Goal: Information Seeking & Learning: Learn about a topic

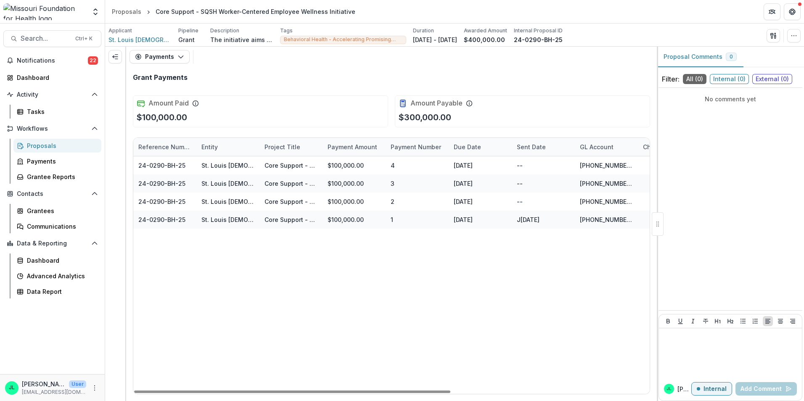
scroll to position [0, 147]
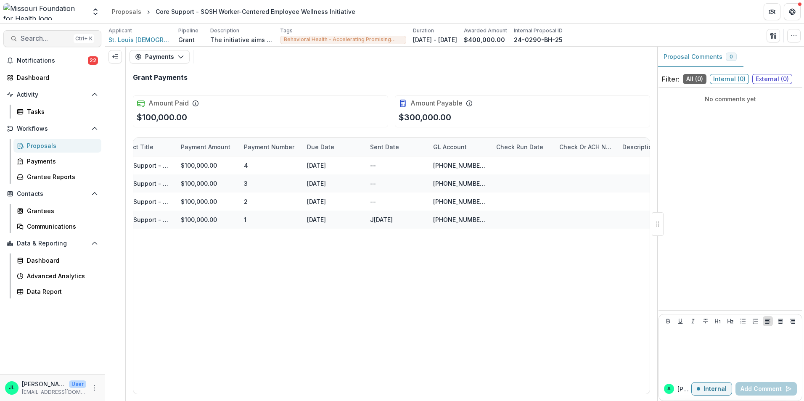
click at [49, 35] on span "Search..." at bounding box center [46, 38] width 50 height 8
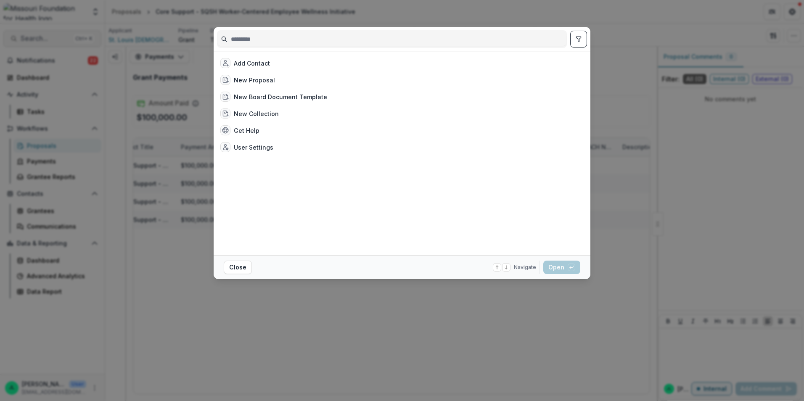
type input "*"
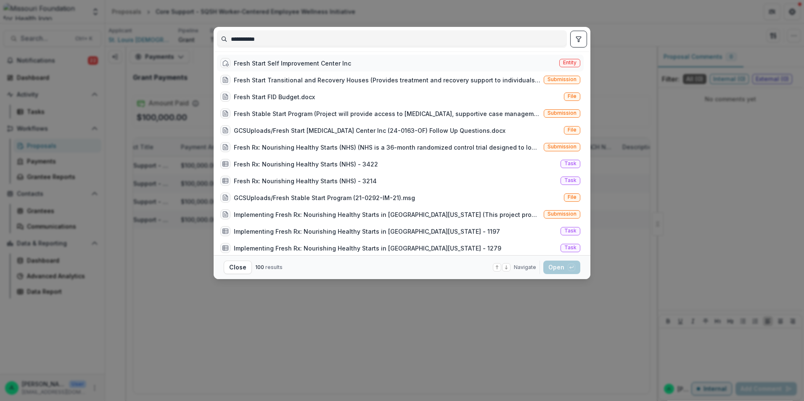
type input "**********"
click at [559, 59] on span "Entity" at bounding box center [569, 63] width 21 height 8
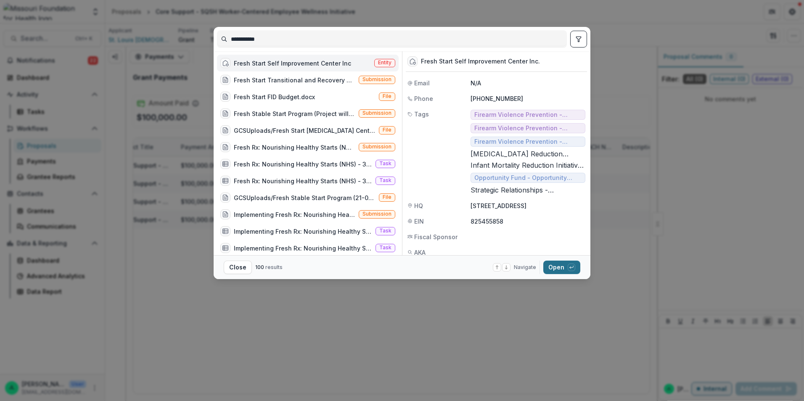
click at [561, 269] on button "Open with enter key" at bounding box center [561, 267] width 37 height 13
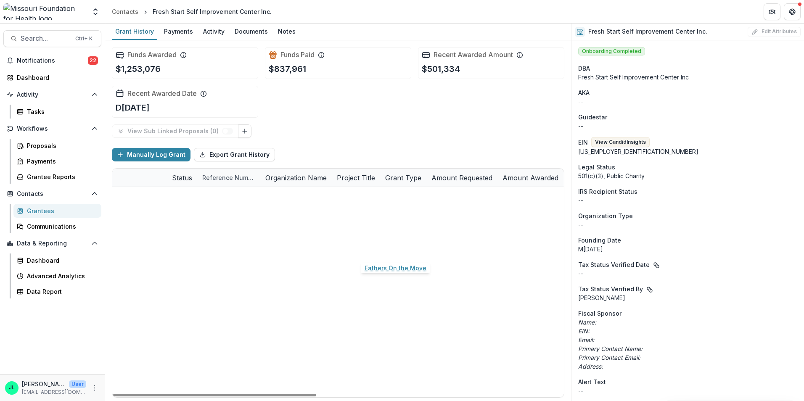
click at [397, 251] on link "Fathers On the Move" at bounding box center [392, 250] width 62 height 9
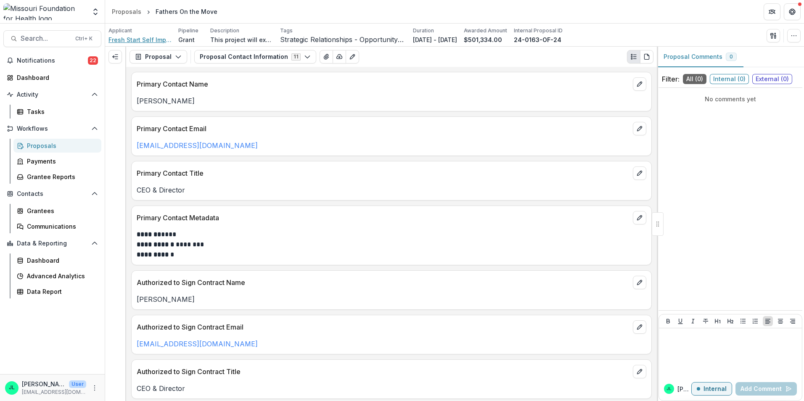
click at [156, 40] on span "Fresh Start Self Improvement Center Inc." at bounding box center [140, 39] width 63 height 9
click at [132, 13] on div "Proposals" at bounding box center [126, 11] width 29 height 9
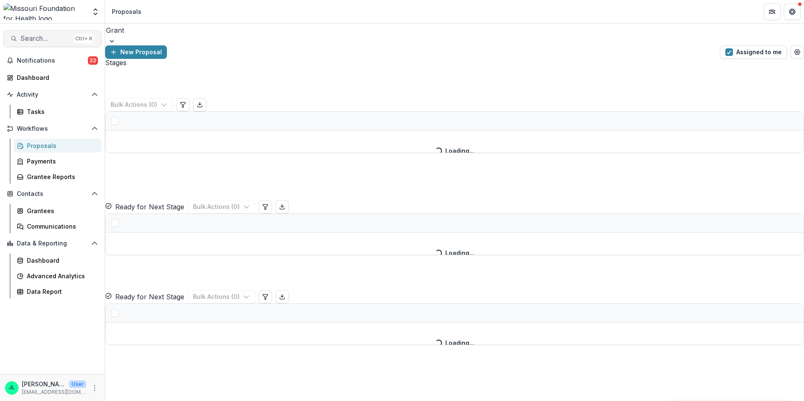
click at [49, 41] on span "Search..." at bounding box center [46, 38] width 50 height 8
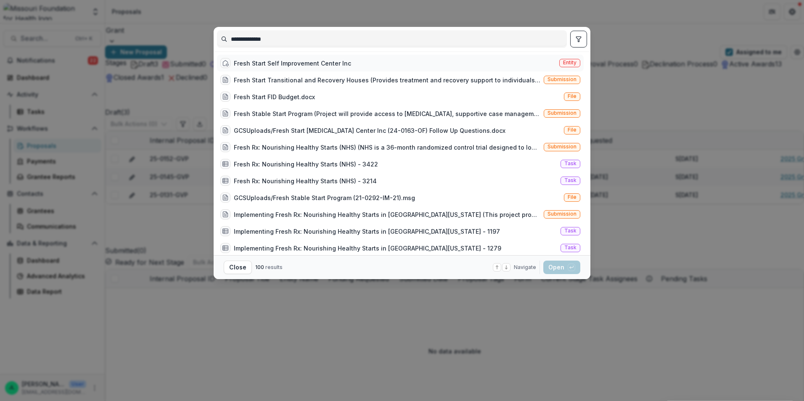
type input "**********"
click at [559, 61] on span "Entity" at bounding box center [569, 63] width 21 height 8
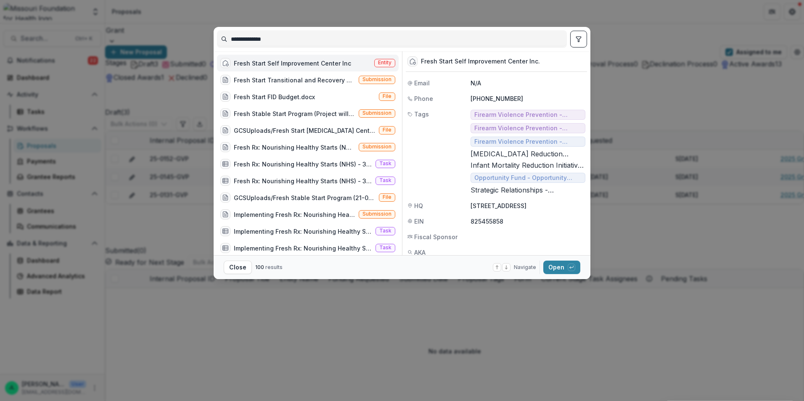
click at [570, 270] on icon "button" at bounding box center [571, 267] width 5 height 5
